Goal: Task Accomplishment & Management: Use online tool/utility

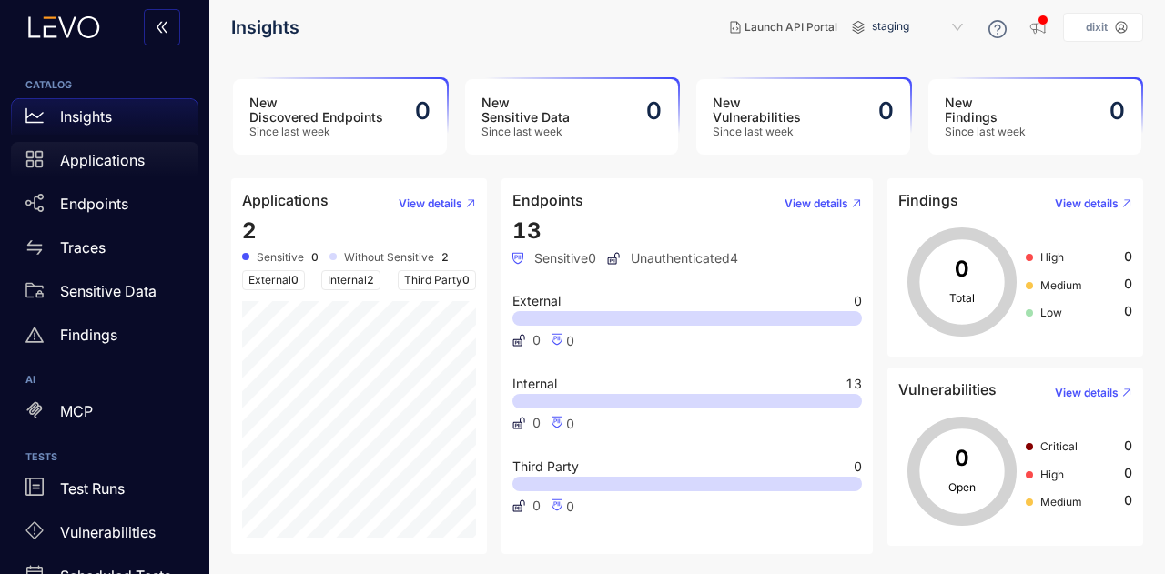
click at [94, 165] on p "Applications" at bounding box center [102, 160] width 85 height 16
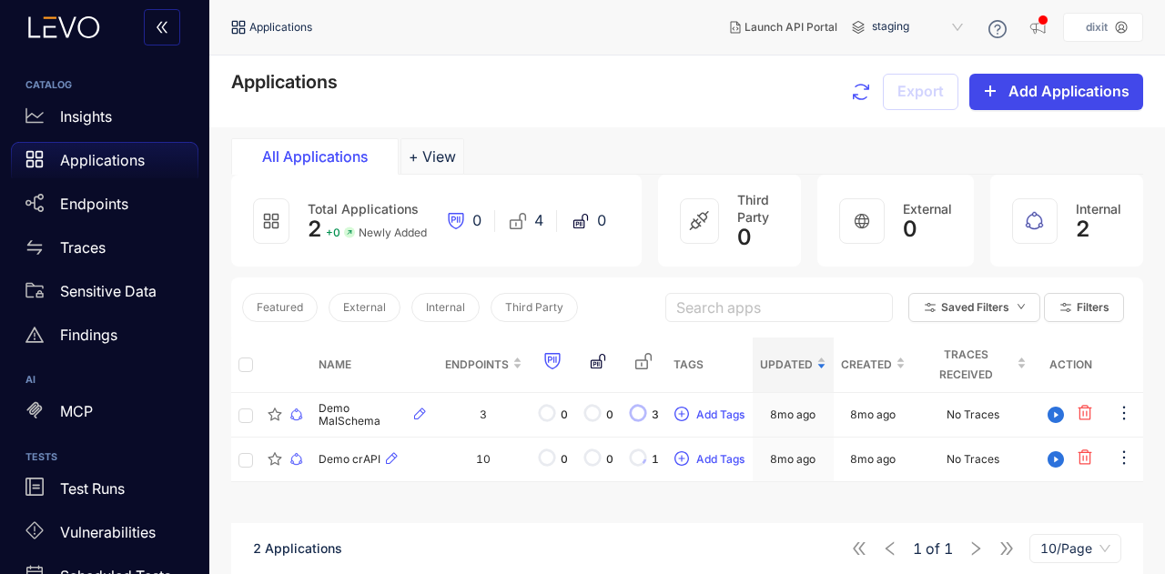
click at [1066, 93] on span "Add Applications" at bounding box center [1068, 91] width 121 height 16
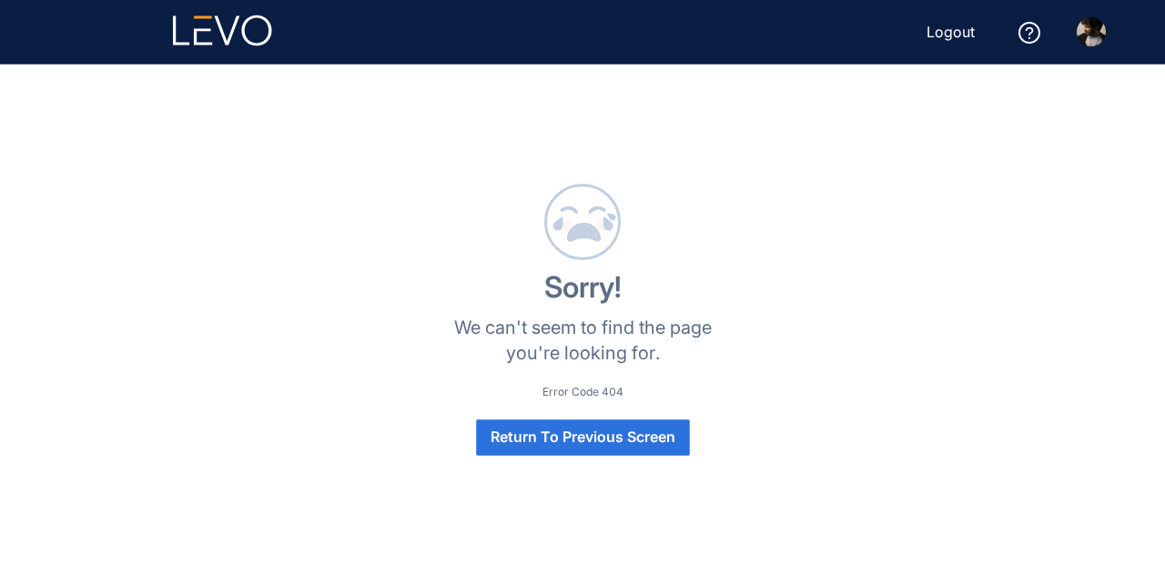
click at [595, 440] on span "Return To Previous Screen" at bounding box center [583, 437] width 185 height 16
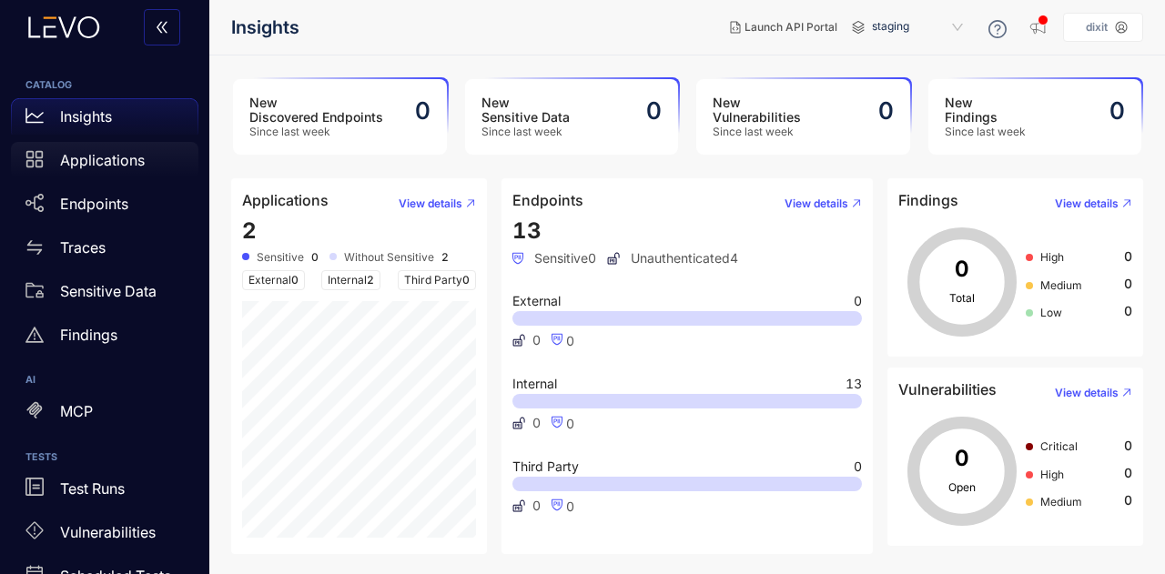
click at [122, 175] on div "Applications" at bounding box center [104, 160] width 187 height 36
